Goal: Navigation & Orientation: Find specific page/section

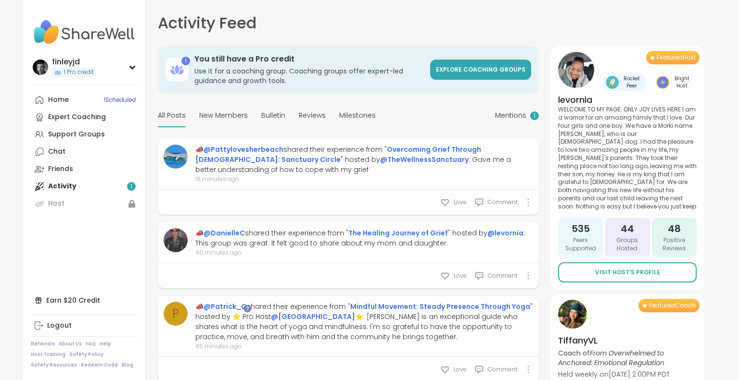
click at [67, 186] on div "Home 1 Scheduled Expert Coaching Support Groups Chat Friends Activity 1 Host" at bounding box center [84, 151] width 107 height 121
click at [130, 187] on div "Home 1 Scheduled Expert Coaching Support Groups Chat Friends Activity 1 Host" at bounding box center [84, 151] width 107 height 121
